Goal: Register for event/course

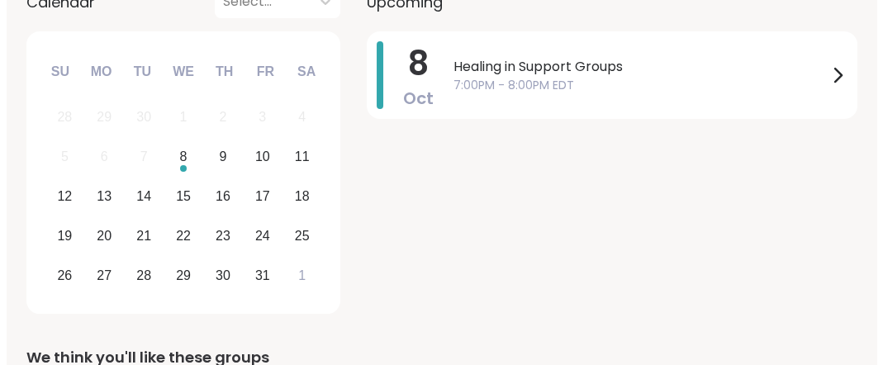
scroll to position [313, 0]
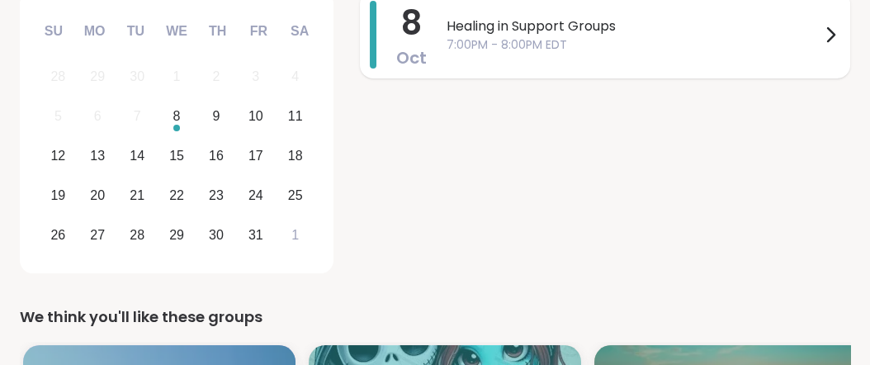
click at [658, 36] on span "Healing in Support Groups" at bounding box center [634, 27] width 374 height 20
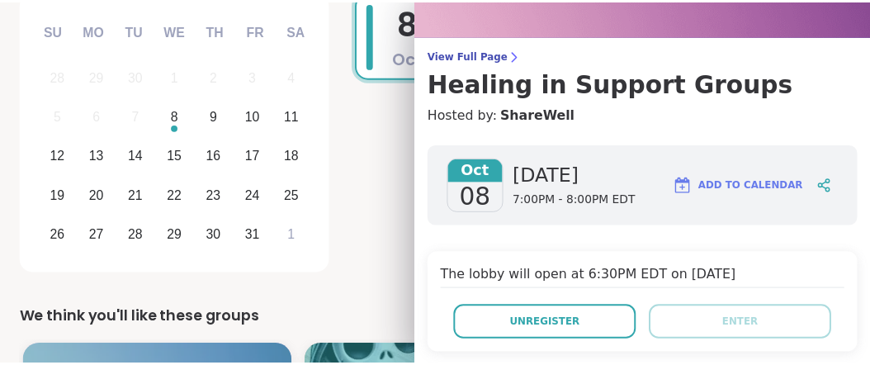
scroll to position [71, 0]
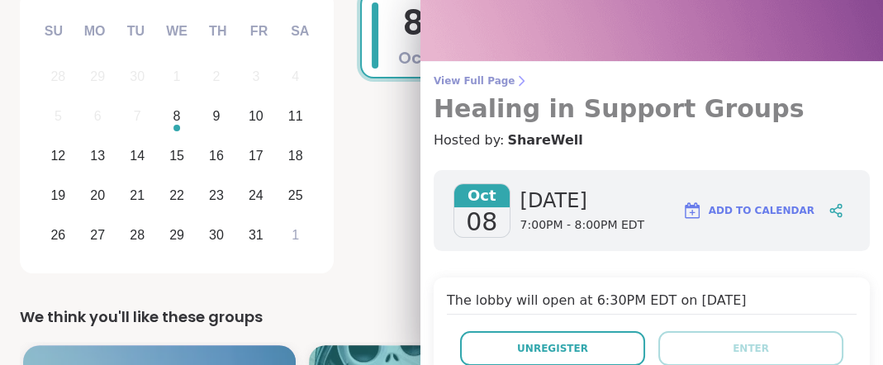
click at [489, 85] on span "View Full Page" at bounding box center [652, 80] width 436 height 13
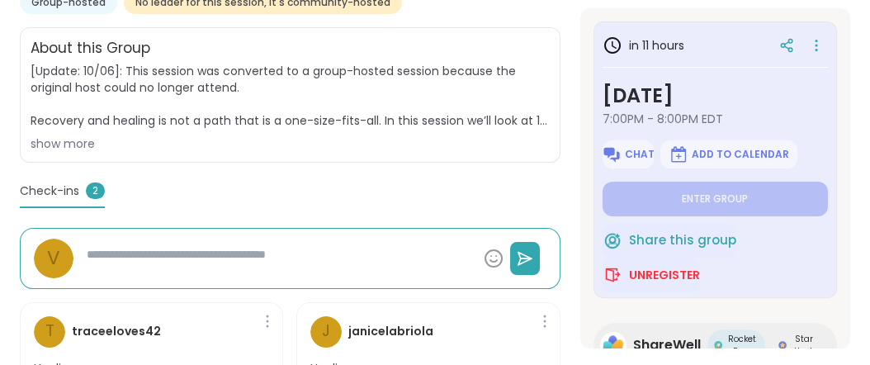
scroll to position [385, 0]
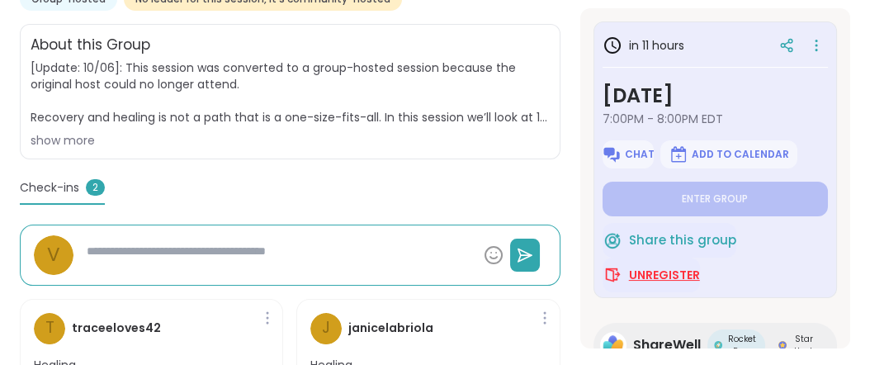
click at [650, 283] on span "Unregister" at bounding box center [664, 275] width 71 height 17
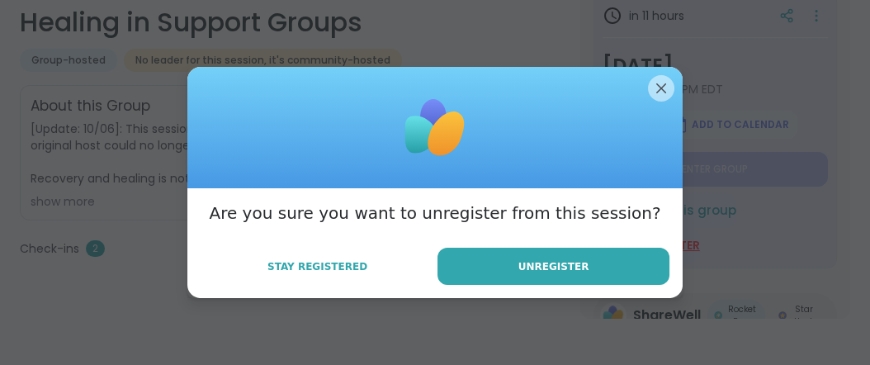
scroll to position [350, 0]
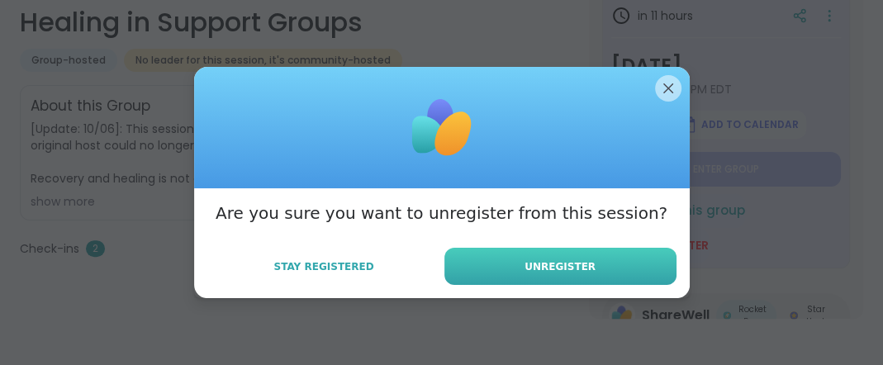
click at [572, 274] on span "Unregister" at bounding box center [559, 266] width 71 height 15
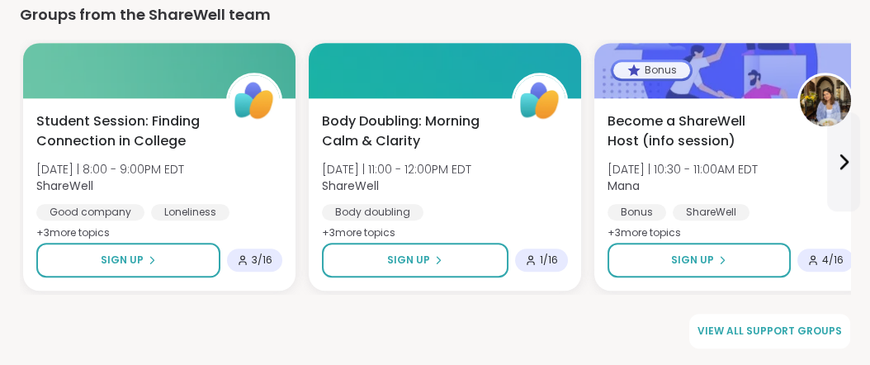
scroll to position [2278, 0]
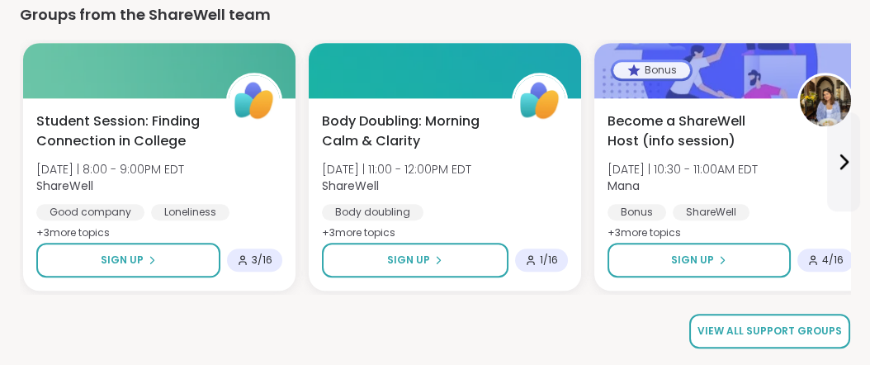
click at [770, 332] on span "View all support groups" at bounding box center [770, 331] width 145 height 15
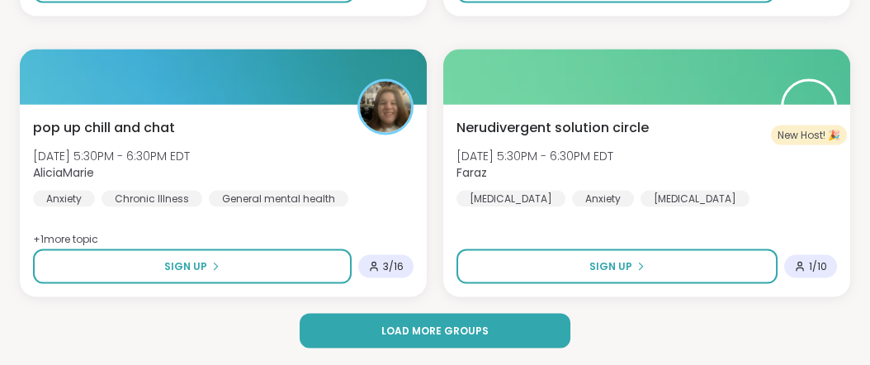
scroll to position [5203, 0]
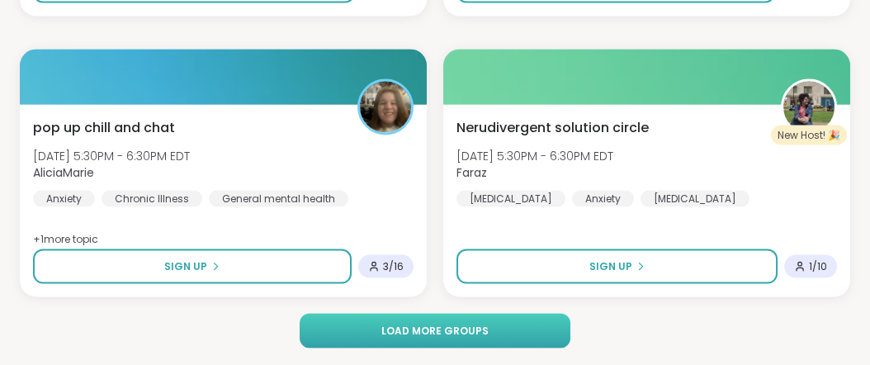
click at [473, 331] on span "Load more groups" at bounding box center [435, 331] width 107 height 15
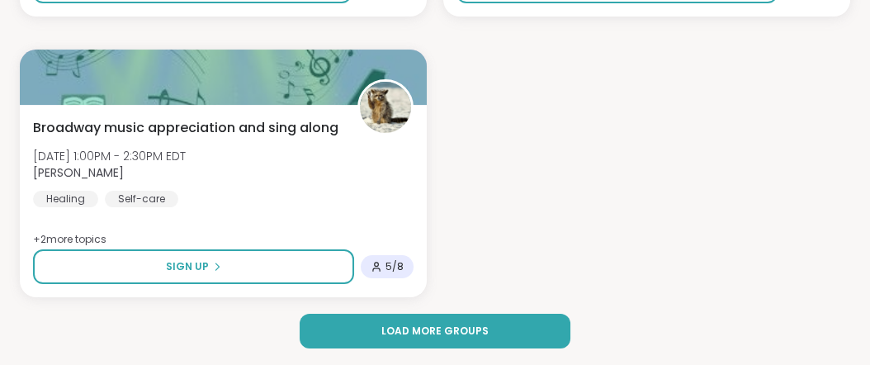
scroll to position [10117, 0]
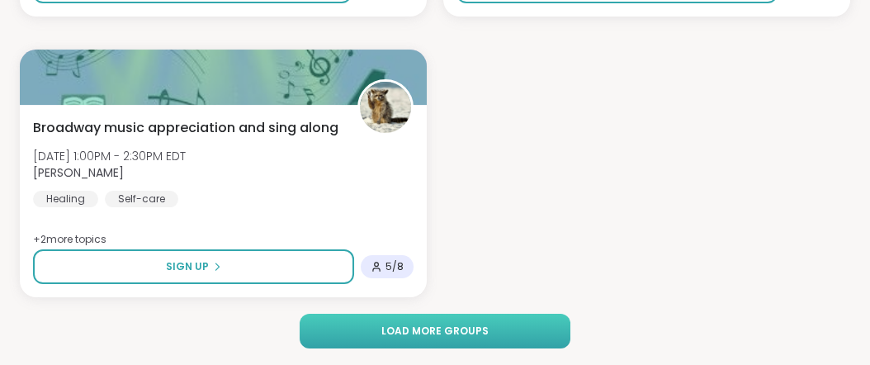
click at [427, 333] on span "Load more groups" at bounding box center [435, 331] width 107 height 15
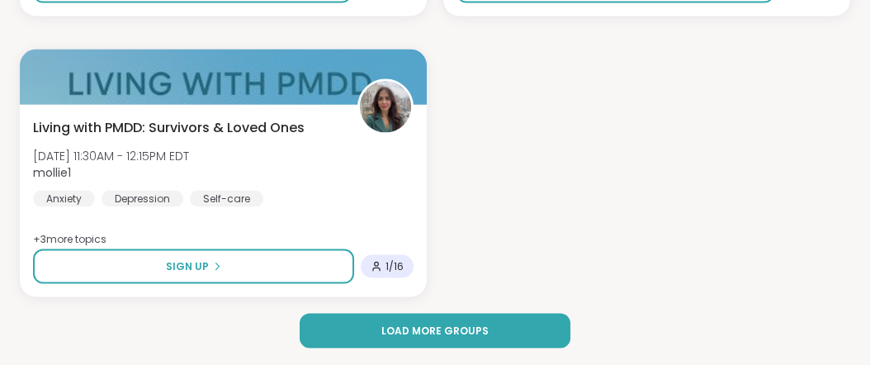
scroll to position [15031, 0]
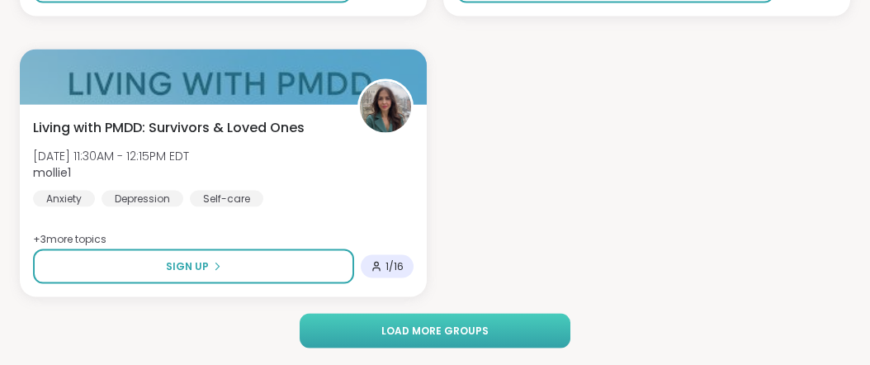
click at [429, 332] on span "Load more groups" at bounding box center [435, 331] width 107 height 15
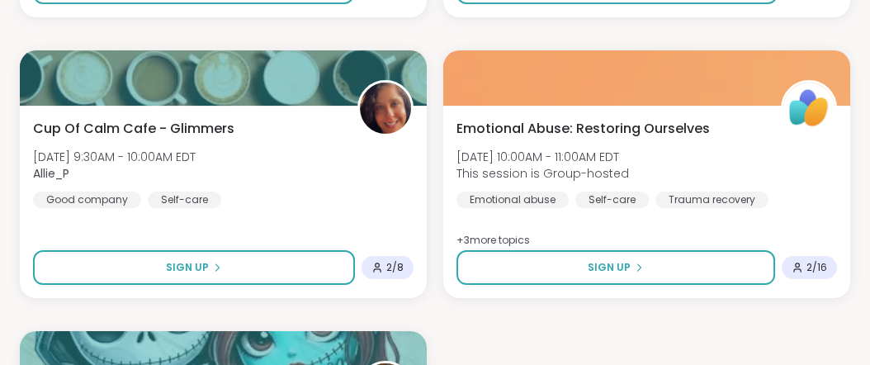
scroll to position [19945, 0]
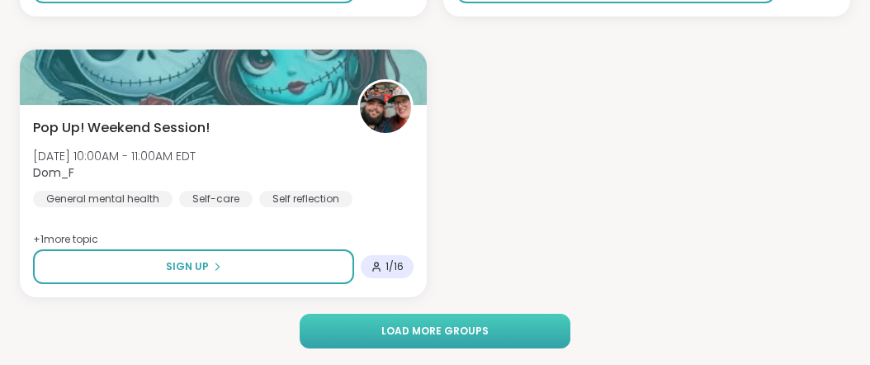
click at [413, 332] on span "Load more groups" at bounding box center [435, 331] width 107 height 15
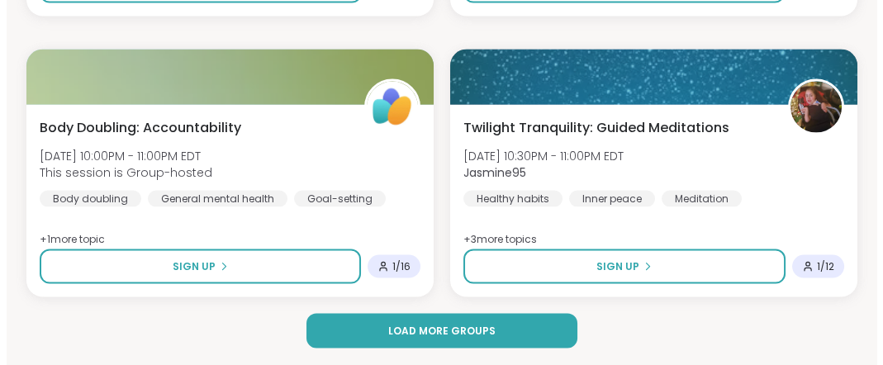
scroll to position [23927, 0]
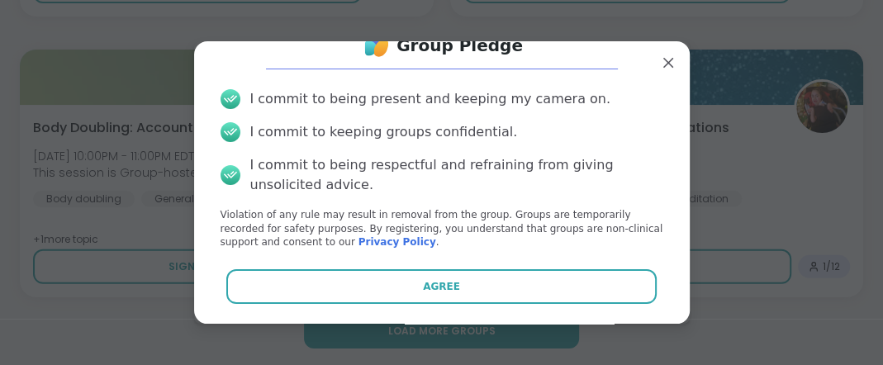
scroll to position [118, 0]
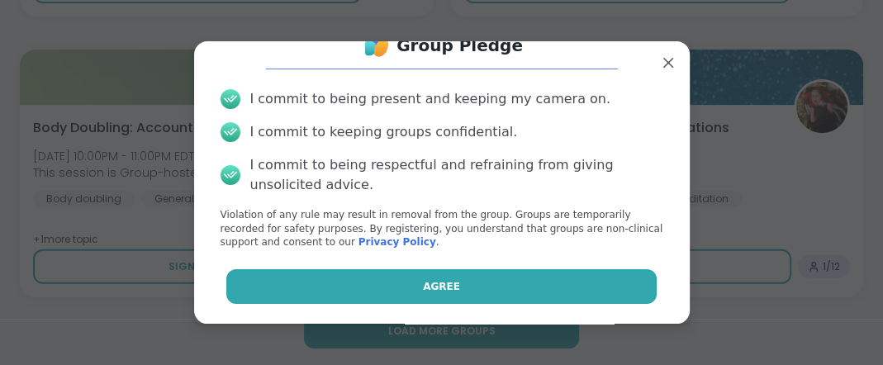
click at [425, 279] on span "Agree" at bounding box center [441, 286] width 37 height 15
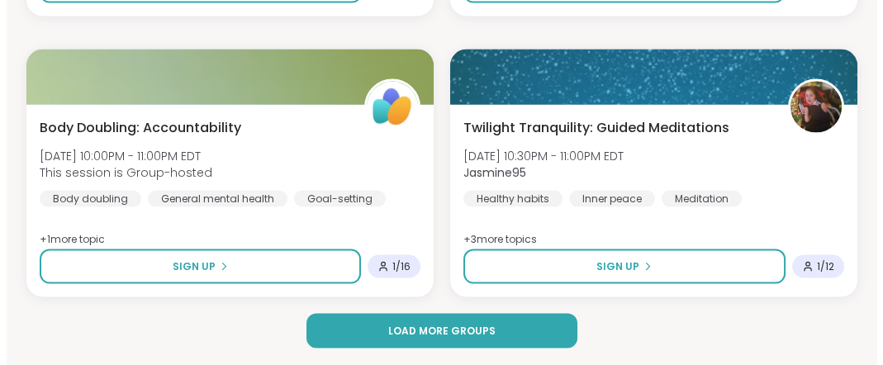
scroll to position [24261, 0]
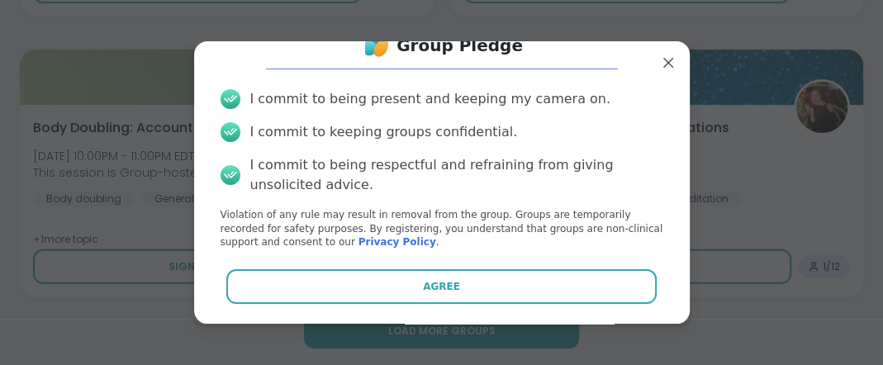
scroll to position [118, 0]
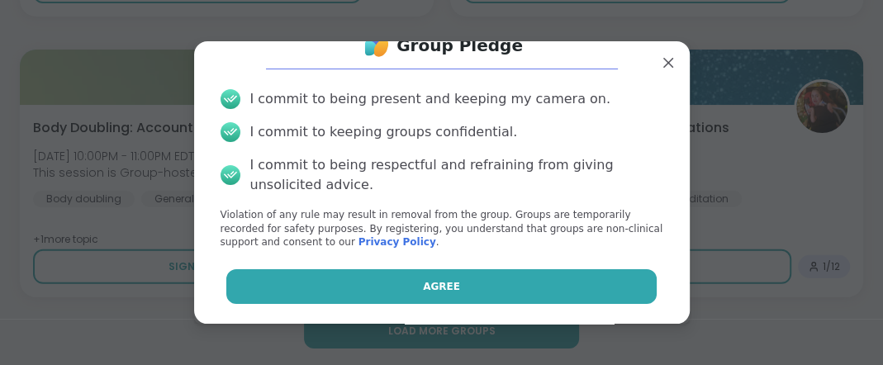
click at [437, 279] on span "Agree" at bounding box center [441, 286] width 37 height 15
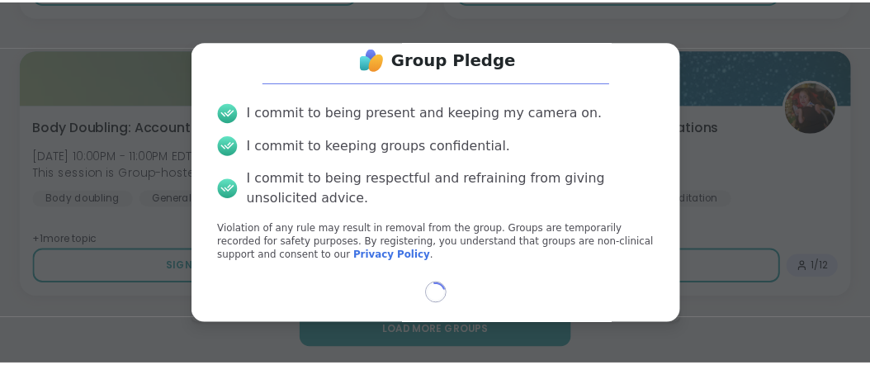
scroll to position [105, 0]
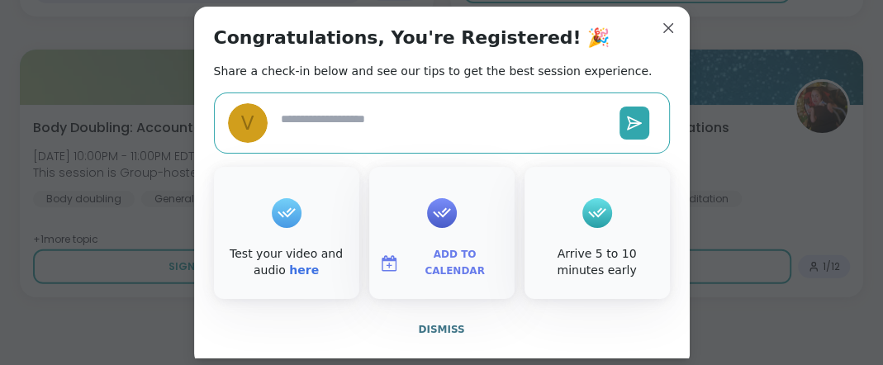
type textarea "*"
